Goal: Check status: Check status

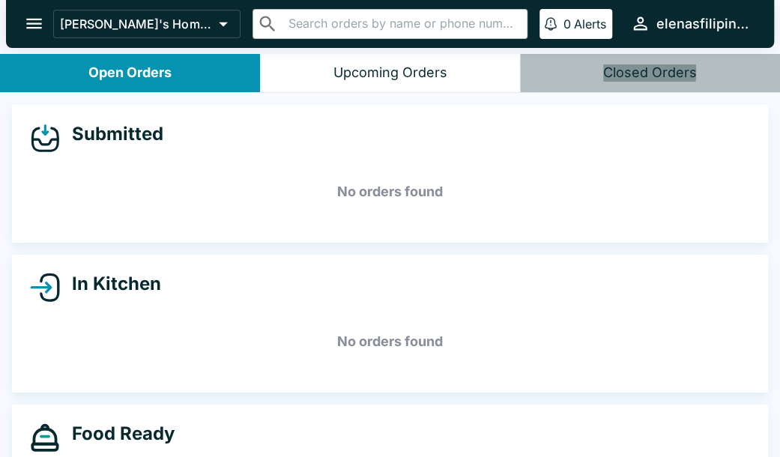
click at [599, 73] on button "Closed Orders" at bounding box center [650, 73] width 260 height 38
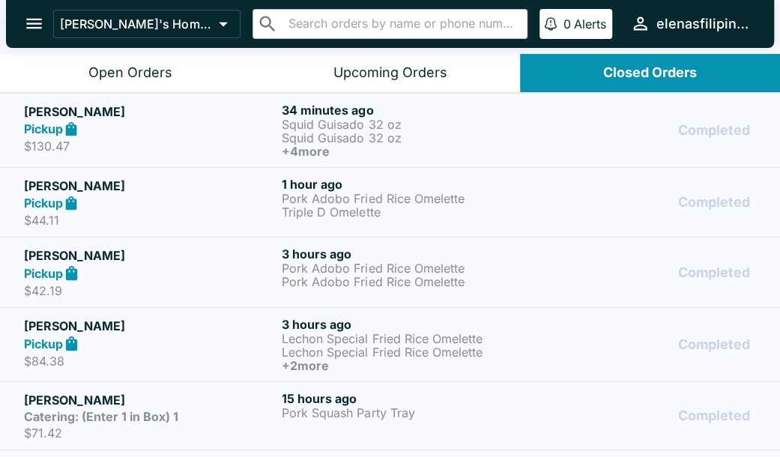
click at [517, 127] on p "Squid Guisado 32 oz" at bounding box center [408, 124] width 252 height 13
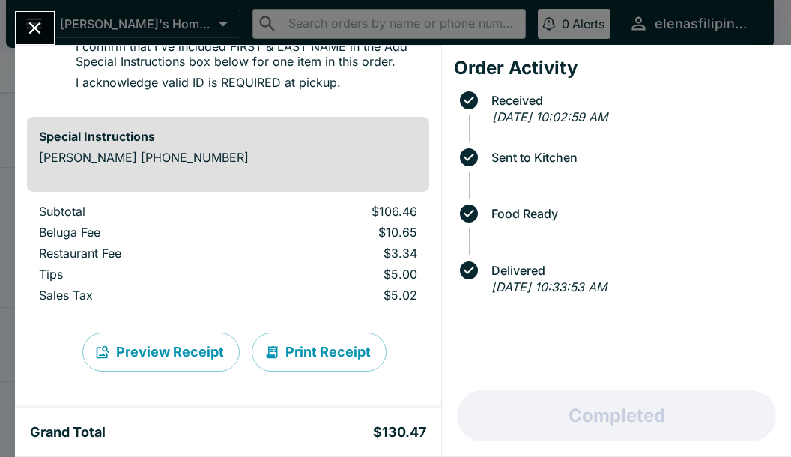
scroll to position [974, 0]
click at [31, 29] on icon "Close" at bounding box center [35, 28] width 20 height 20
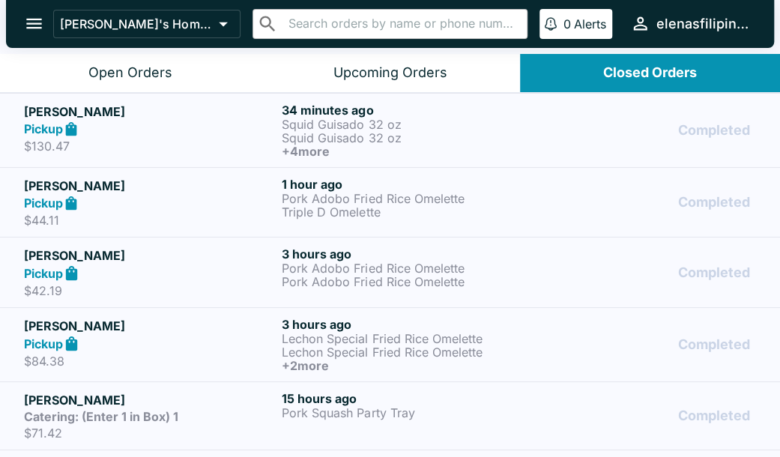
click at [201, 188] on h5 "[PERSON_NAME]" at bounding box center [150, 186] width 252 height 18
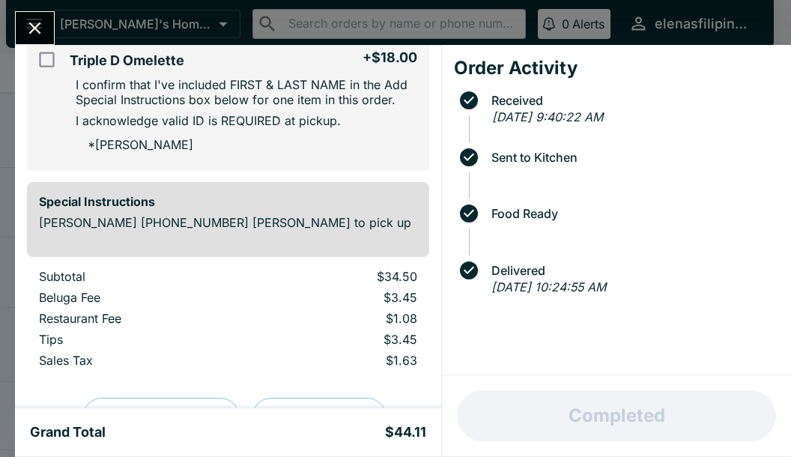
scroll to position [300, 0]
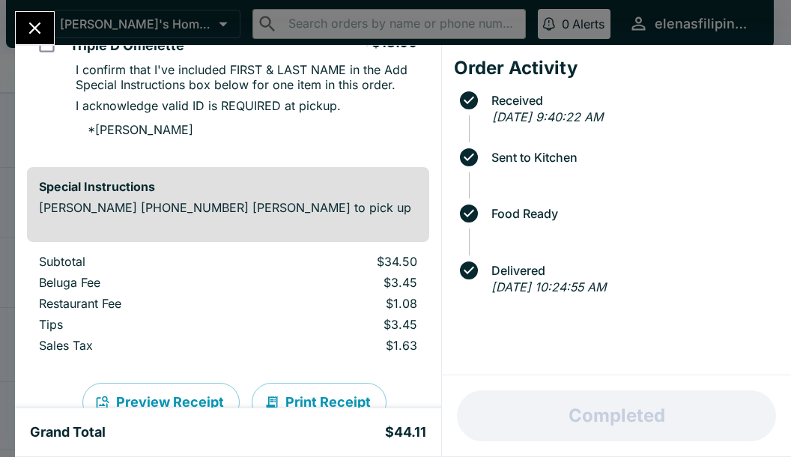
click at [33, 19] on icon "Close" at bounding box center [35, 28] width 20 height 20
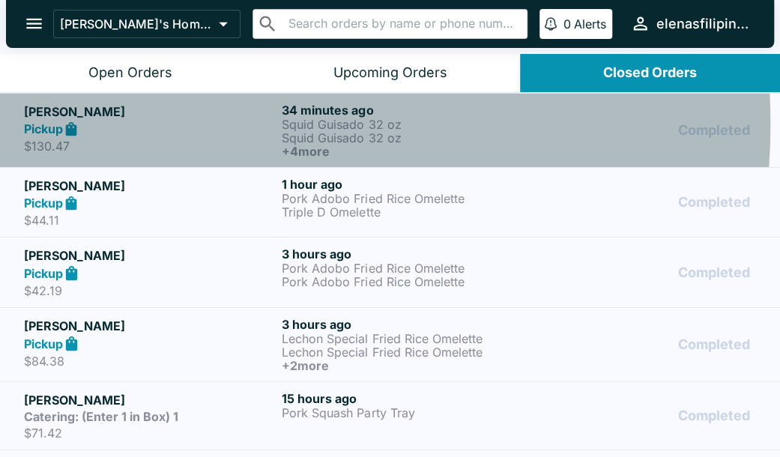
click at [145, 124] on div "Pickup" at bounding box center [150, 129] width 252 height 17
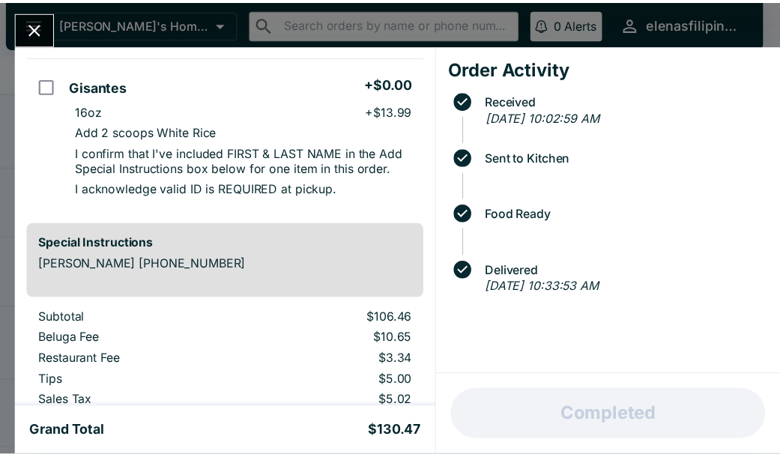
scroll to position [899, 0]
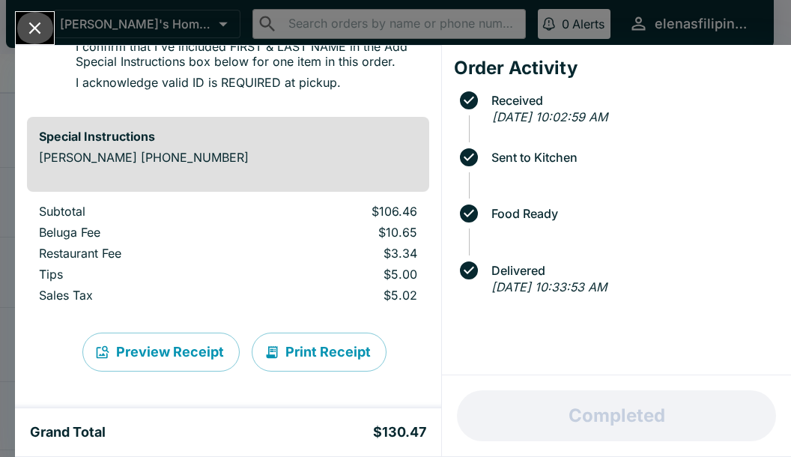
click at [25, 28] on icon "Close" at bounding box center [35, 28] width 20 height 20
